Goal: Task Accomplishment & Management: Manage account settings

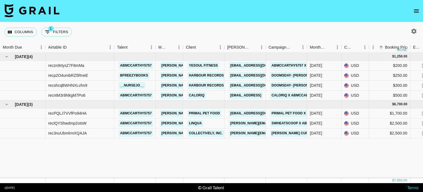
click at [416, 30] on icon "button" at bounding box center [414, 30] width 5 height 5
select select "May '25"
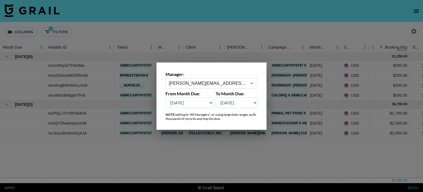
click at [246, 85] on input "anne.narlesky@grail-talent.com" at bounding box center [208, 83] width 78 height 6
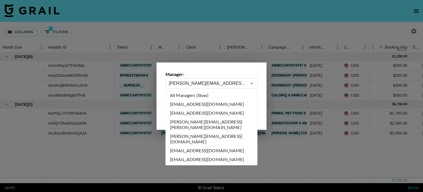
click at [214, 95] on li "All Managers (Slow)" at bounding box center [212, 95] width 92 height 9
type input "All Managers (Slow)"
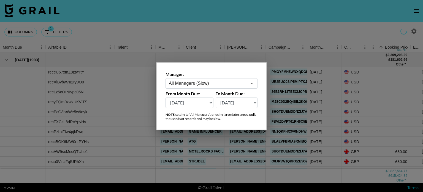
click at [238, 23] on div at bounding box center [211, 96] width 423 height 192
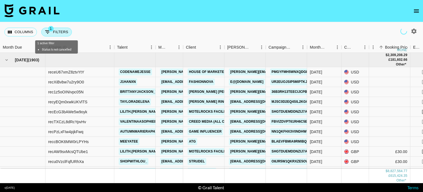
click at [58, 29] on button "1 Filters" at bounding box center [56, 32] width 31 height 9
select select "status"
select select "not"
select select "cancelled"
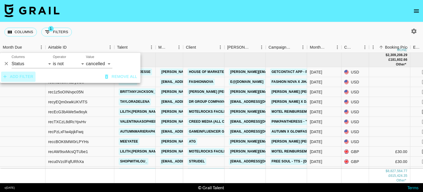
click at [26, 76] on button "Add filter" at bounding box center [18, 76] width 34 height 10
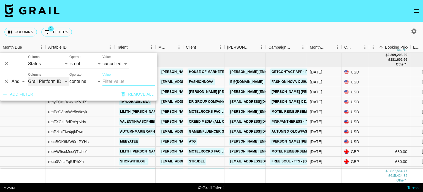
click at [58, 82] on select "Grail Platform ID Airtable ID Talent Manager Client Booker Campaign (Type) Date…" at bounding box center [48, 81] width 41 height 9
select select "currency"
click at [28, 77] on select "Grail Platform ID Airtable ID Talent Manager Client Booker Campaign (Type) Date…" at bounding box center [48, 81] width 41 height 9
click at [112, 83] on input "Value" at bounding box center [129, 81] width 52 height 9
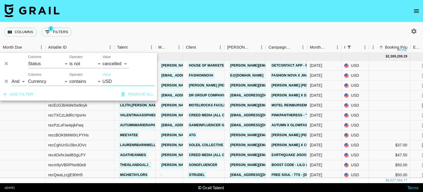
type input "USD"
click at [100, 95] on div "Add filter Remove all" at bounding box center [78, 94] width 157 height 12
click at [235, 17] on nav at bounding box center [211, 11] width 423 height 22
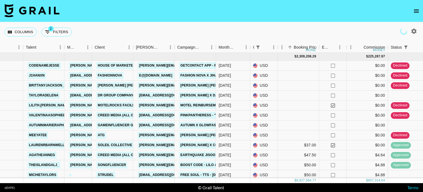
scroll to position [0, 87]
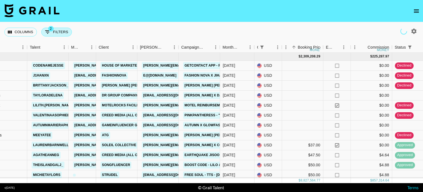
click at [61, 32] on button "2 Filters" at bounding box center [56, 32] width 31 height 9
select select "status"
select select "not"
select select "cancelled"
select select "currency"
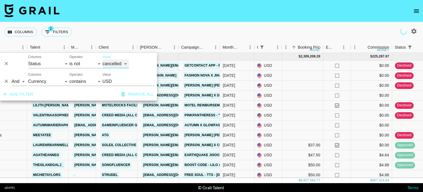
click at [120, 65] on select "confirmed declined draft posted approved cancelled badDebt" at bounding box center [116, 63] width 26 height 9
click at [220, 12] on nav at bounding box center [211, 11] width 423 height 22
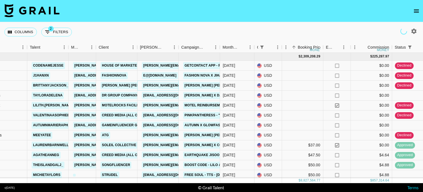
click at [165, 89] on link "christine@analuisany.com" at bounding box center [187, 85] width 90 height 7
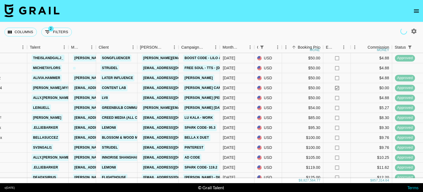
scroll to position [110, 87]
click at [175, 79] on link "influencers@partnerships.heydude.com" at bounding box center [173, 77] width 62 height 7
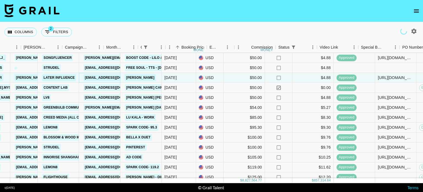
scroll to position [110, 204]
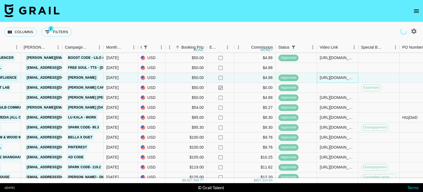
click at [341, 76] on div "https://www.instagram.com/reel/DIOllpKxw2r/?igsh=azVzeXRwN3JqbWc5" at bounding box center [338, 78] width 36 height 6
click at [343, 77] on div "https://www.instagram.com/reel/DIOllpKxw2r/?igsh=azVzeXRwN3JqbWc5" at bounding box center [338, 78] width 36 height 6
drag, startPoint x: 320, startPoint y: 77, endPoint x: 391, endPoint y: 76, distance: 71.1
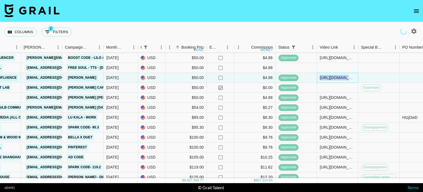
click at [391, 76] on div "alivia.hammer sofia-rodezno@grail-talent.com Later Influence influencers@partne…" at bounding box center [238, 78] width 655 height 10
copy div "https://www.instagram.com/reel/DIOllpKxw2r/?igsh=azVzeXRwN3JqbWc5"
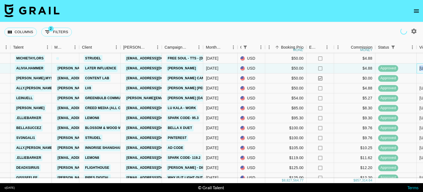
scroll to position [110, 104]
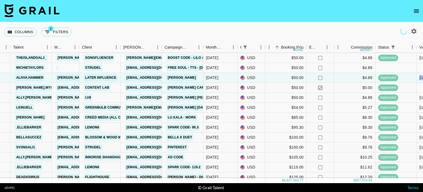
click at [176, 87] on link "Shein Campaign X Magda EXPENSES" at bounding box center [217, 87] width 102 height 7
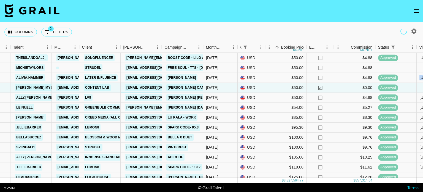
click at [146, 85] on link "maik@contentlab.xyz" at bounding box center [156, 87] width 62 height 7
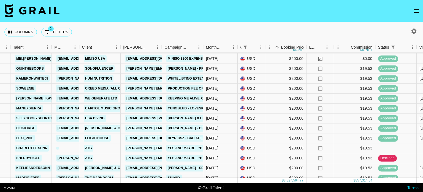
scroll to position [662, 104]
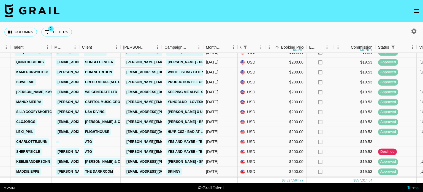
click at [151, 72] on link "kaley@humnutrition.com" at bounding box center [156, 72] width 62 height 7
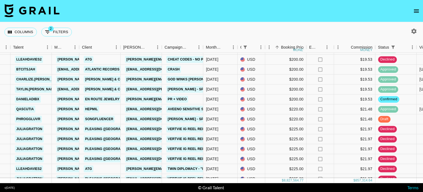
scroll to position [965, 104]
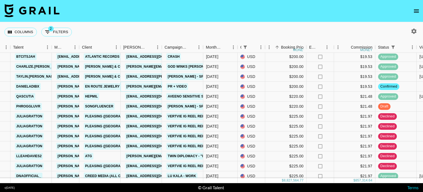
click at [153, 85] on link "jill.yang@enroutejewelry.com" at bounding box center [184, 86] width 118 height 7
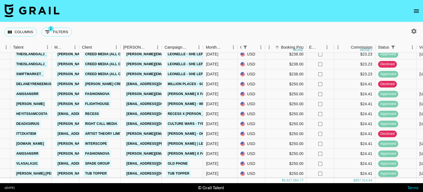
scroll to position [1185, 104]
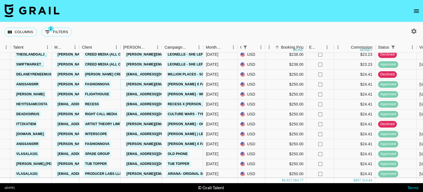
click at [145, 84] on link "stephanie@fashionnova.com" at bounding box center [170, 84] width 90 height 7
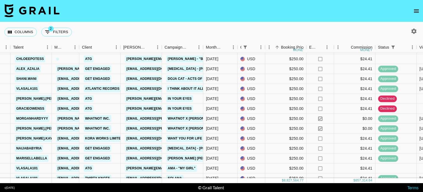
scroll to position [1516, 104]
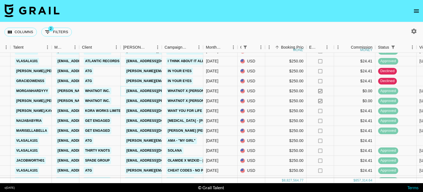
click at [151, 90] on link "[EMAIL_ADDRESS][PERSON_NAME][DOMAIN_NAME]" at bounding box center [170, 90] width 90 height 7
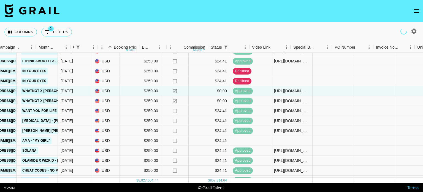
scroll to position [1516, 273]
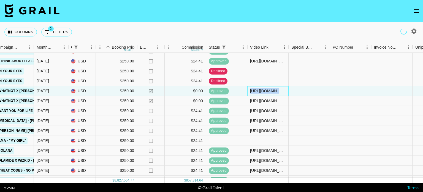
drag, startPoint x: 251, startPoint y: 91, endPoint x: 317, endPoint y: 92, distance: 66.2
click at [317, 92] on div "morganhardyyy emily.humphrey@grail-talent.com Whatnot Inc. savannah.scott@whatn…" at bounding box center [168, 91] width 655 height 10
copy div "https://www.tiktok.com/@morganhardyyy/video/7509856634391285034"
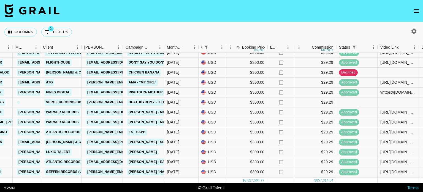
scroll to position [2729, 143]
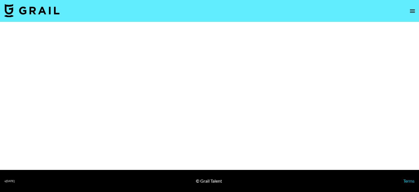
select select "Brand"
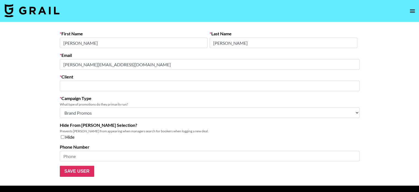
type input "[PERSON_NAME] [PERSON_NAME]"
click at [54, 66] on main "First Name [PERSON_NAME] Last Name [PERSON_NAME] Email [PERSON_NAME][EMAIL_ADDR…" at bounding box center [209, 103] width 419 height 163
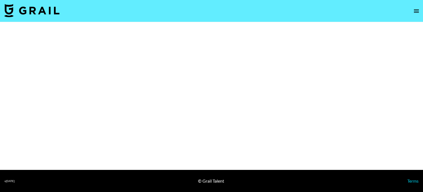
select select "Brand"
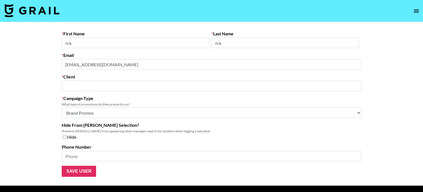
type input "Later Influence"
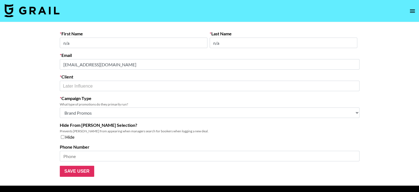
click at [50, 66] on main "First Name n/a Last Name n/a Email influencers@partnerships.heydude.com Client …" at bounding box center [209, 103] width 419 height 163
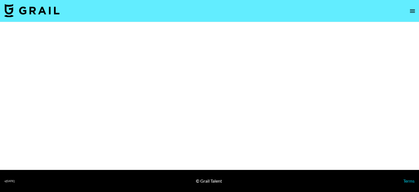
select select "Brand"
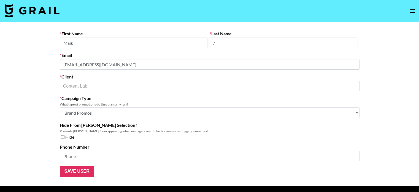
click at [45, 76] on main "First Name Maik Last Name / Email maik@contentlab.xyz Client Content Lab ​ Camp…" at bounding box center [209, 103] width 419 height 163
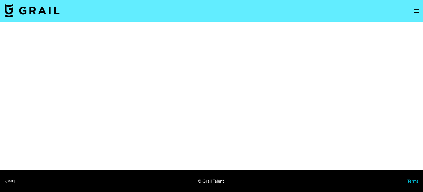
select select "Brand"
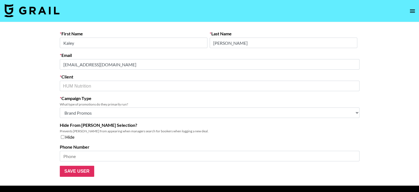
click at [62, 72] on form "First Name Kaley Last Name Bunce Email kaley@humnutrition.com Client HUM Nutrit…" at bounding box center [210, 104] width 300 height 146
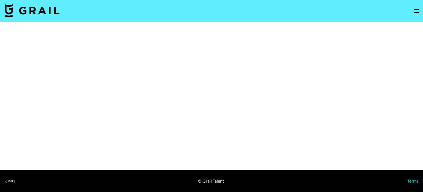
select select "Brand"
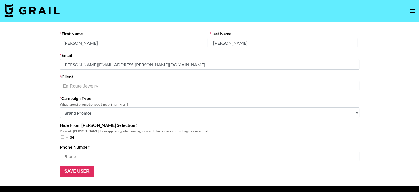
click at [58, 68] on div "First Name Jill Last Name Yang Email jill.yang@enroutejewelry.com Client En Rou…" at bounding box center [209, 104] width 309 height 146
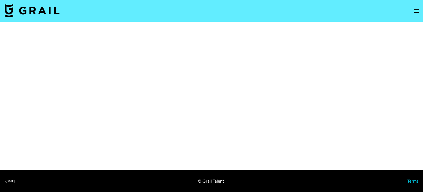
select select "Brand"
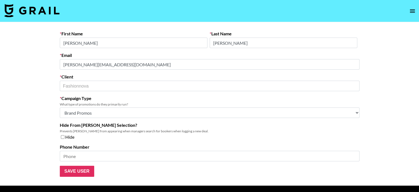
click at [55, 67] on div "First Name [PERSON_NAME] Last Name [PERSON_NAME] Email [PERSON_NAME][EMAIL_ADDR…" at bounding box center [209, 104] width 309 height 146
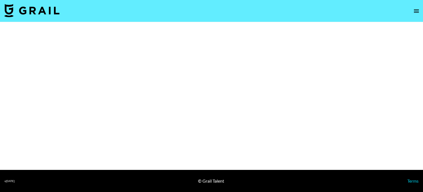
select select "Brand"
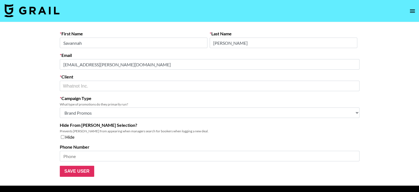
click at [57, 70] on div "First Name [PERSON_NAME] Last Name [PERSON_NAME] Email [EMAIL_ADDRESS][PERSON_N…" at bounding box center [209, 104] width 309 height 146
